Goal: Information Seeking & Learning: Learn about a topic

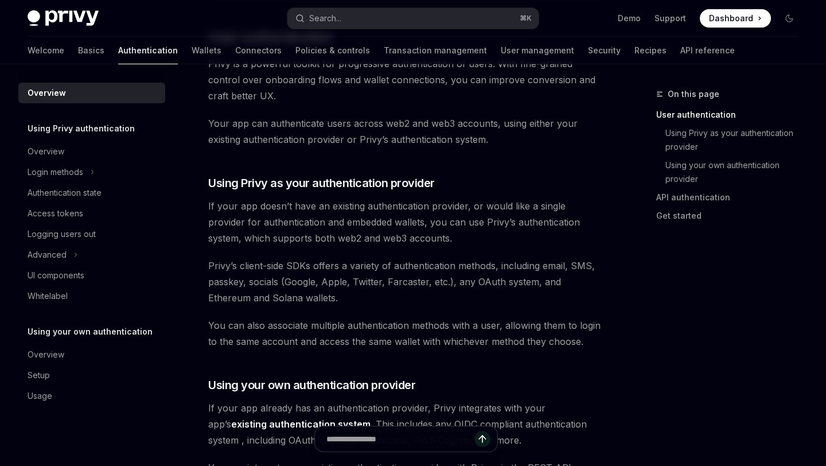
scroll to position [255, 0]
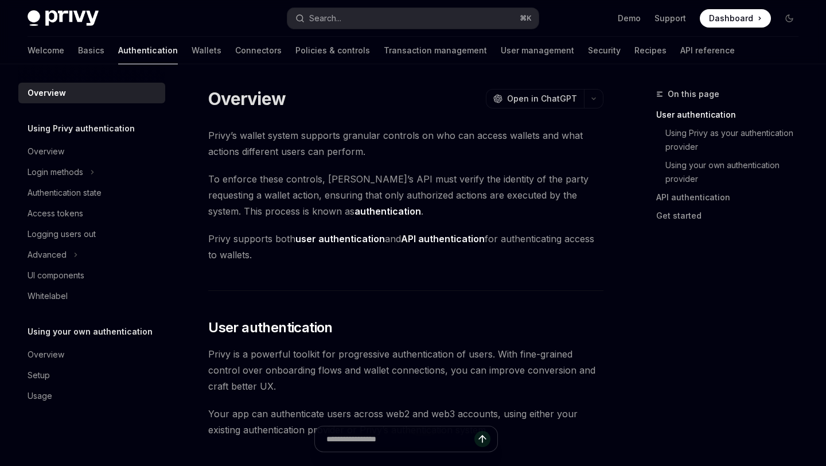
click at [653, 244] on div "On this page User authentication Using Privy as your authentication provider Us…" at bounding box center [721, 276] width 174 height 379
